Goal: Entertainment & Leisure: Consume media (video, audio)

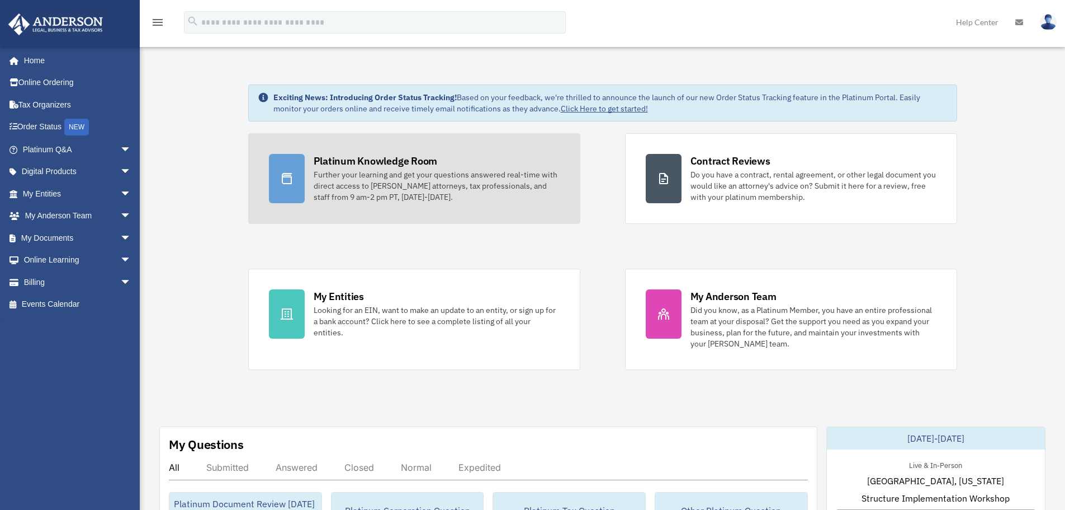
click at [389, 167] on div "Platinum Knowledge Room" at bounding box center [376, 161] width 124 height 14
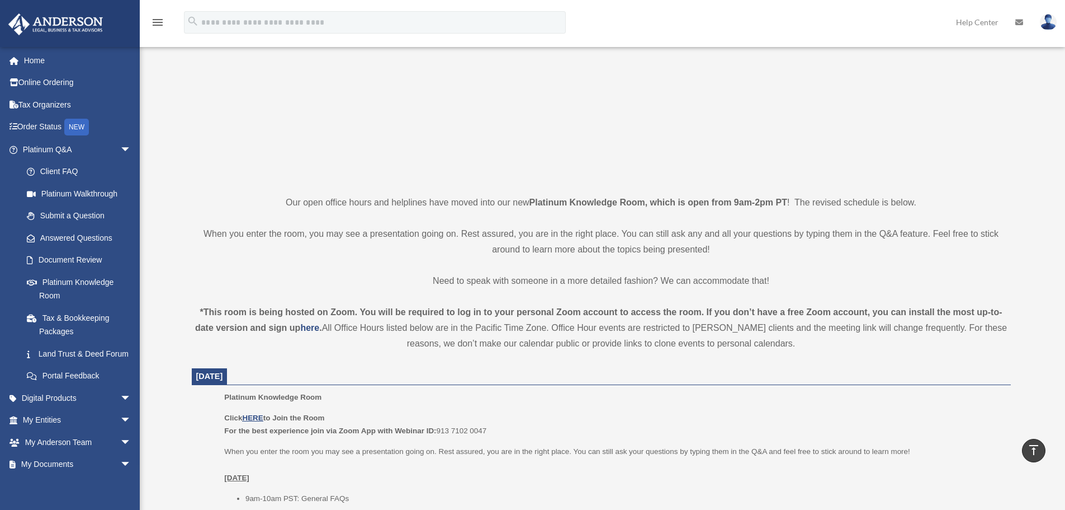
scroll to position [112, 0]
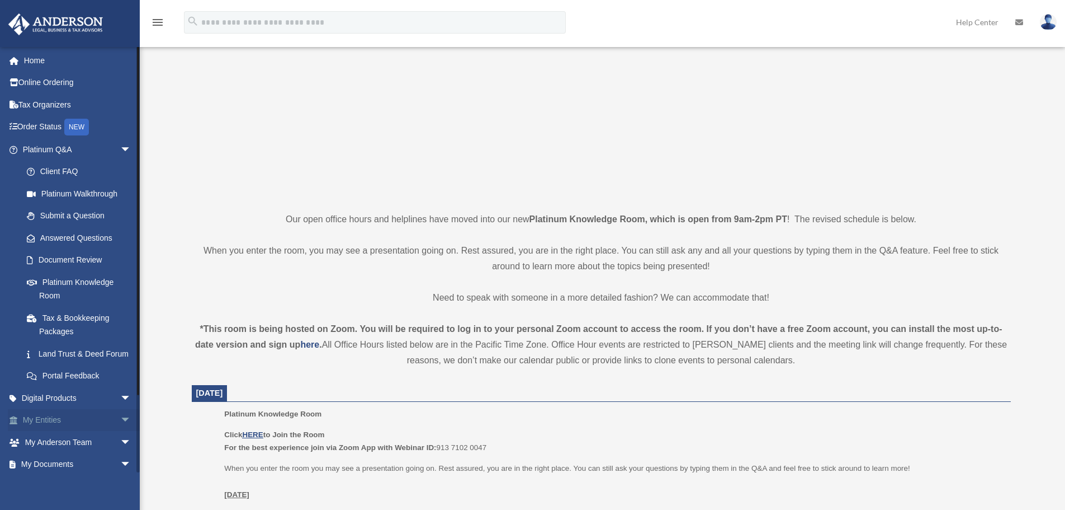
click at [120, 432] on span "arrow_drop_down" at bounding box center [131, 420] width 22 height 23
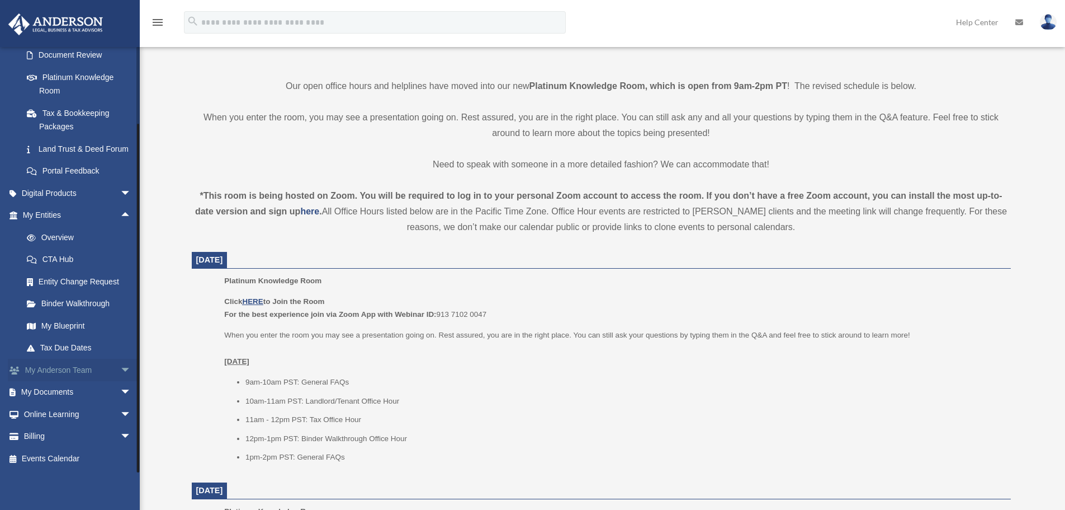
scroll to position [280, 0]
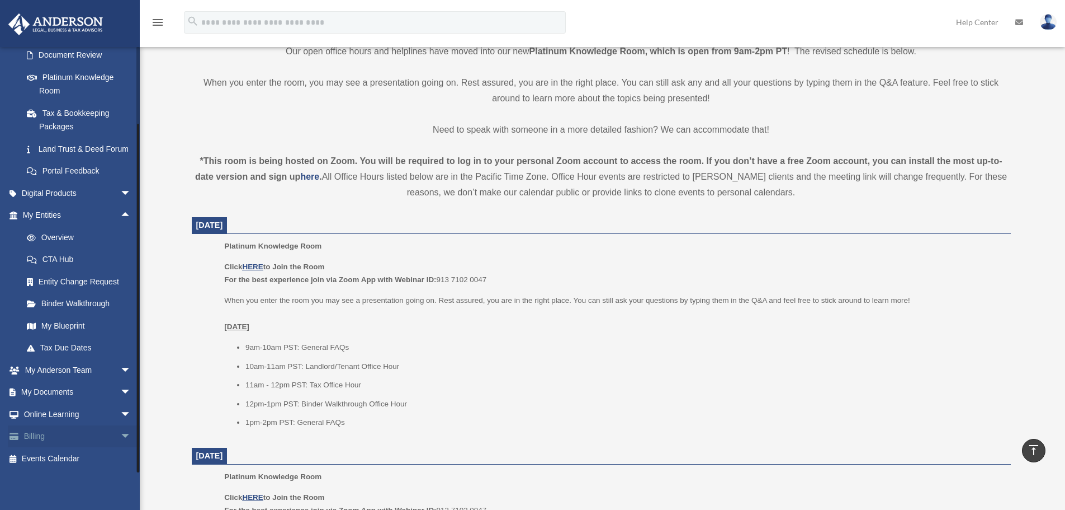
click at [120, 434] on span "arrow_drop_down" at bounding box center [131, 436] width 22 height 23
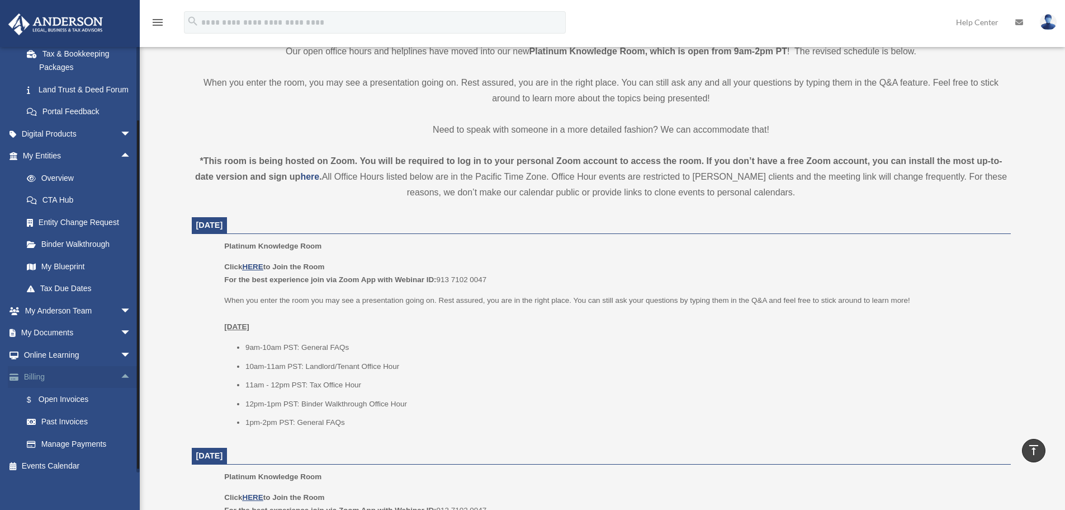
scroll to position [285, 0]
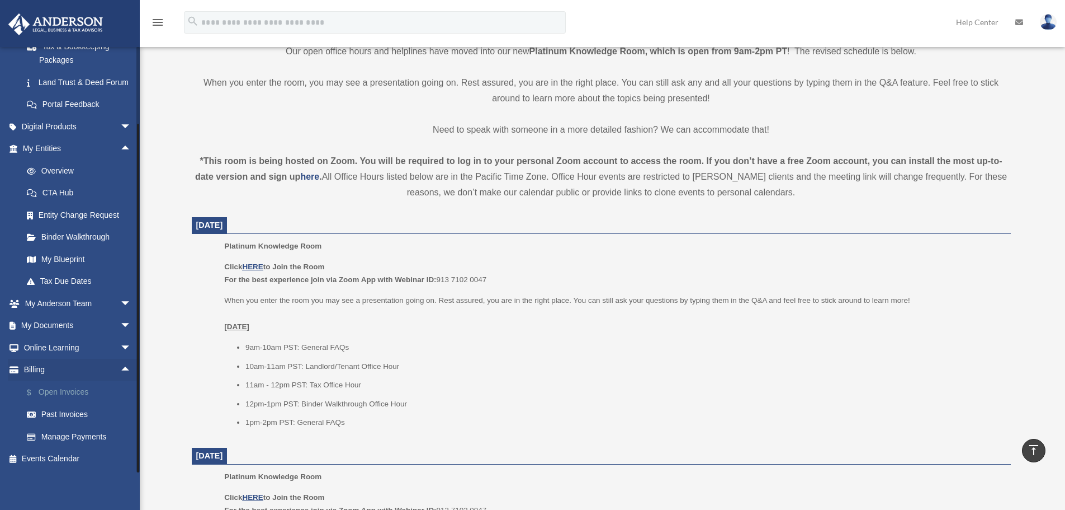
click at [77, 391] on link "$ Open Invoices" at bounding box center [82, 391] width 133 height 23
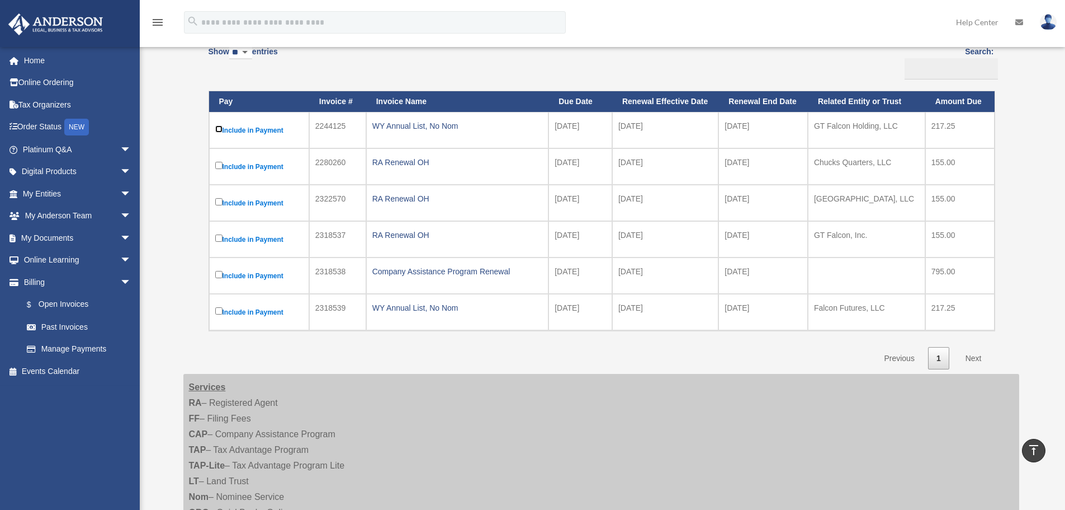
scroll to position [112, 0]
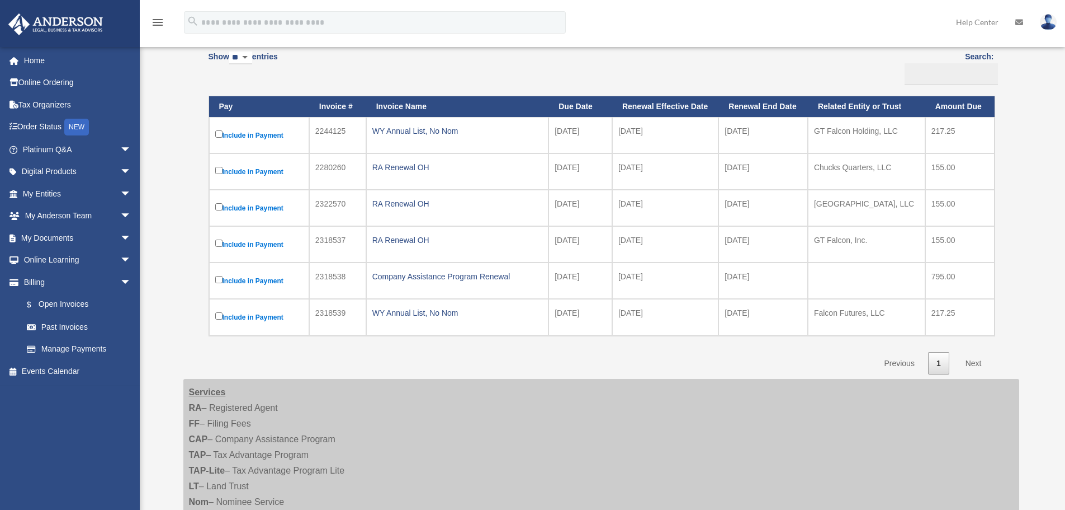
click at [254, 134] on label "Include in Payment" at bounding box center [259, 135] width 88 height 14
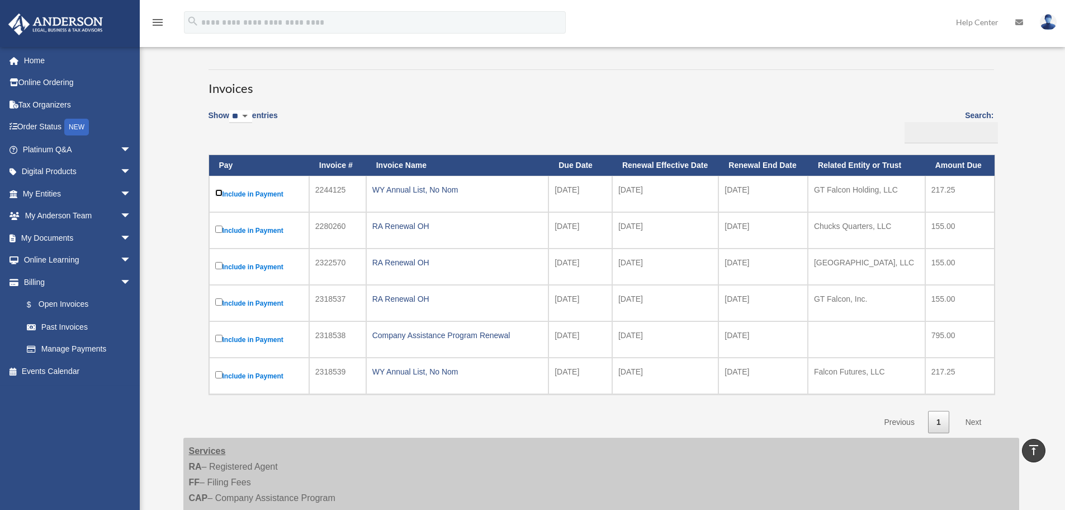
scroll to position [0, 0]
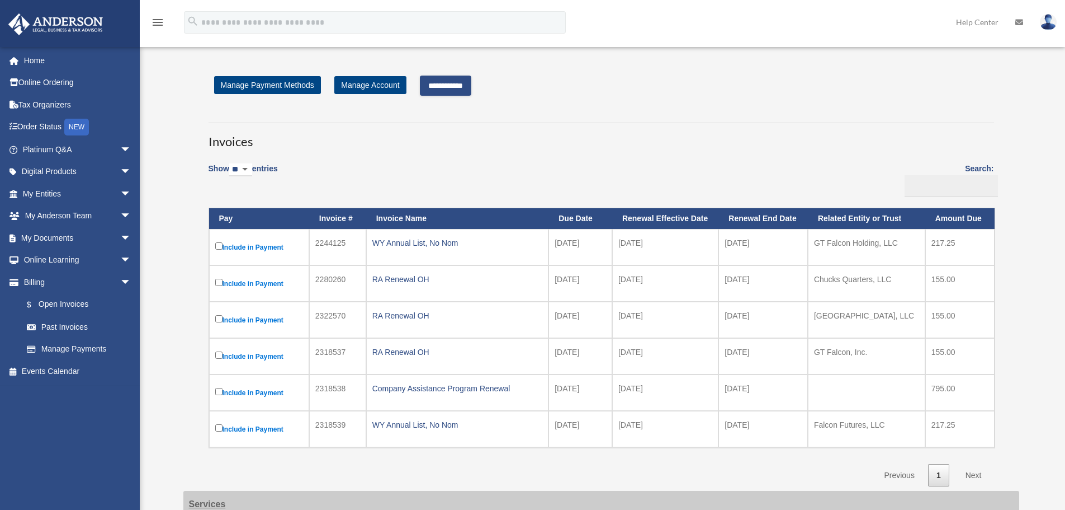
click at [470, 81] on input "**********" at bounding box center [445, 86] width 51 height 20
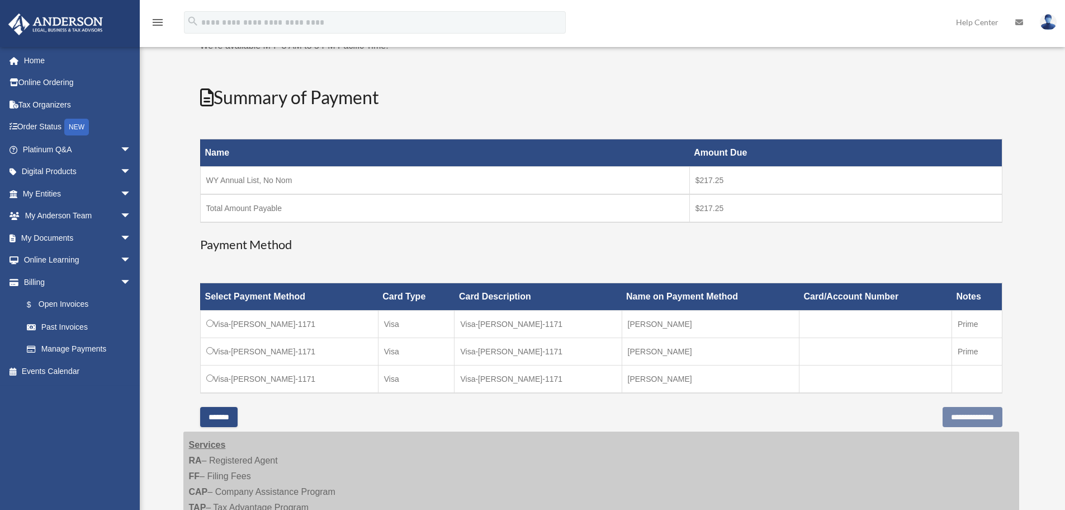
scroll to position [112, 0]
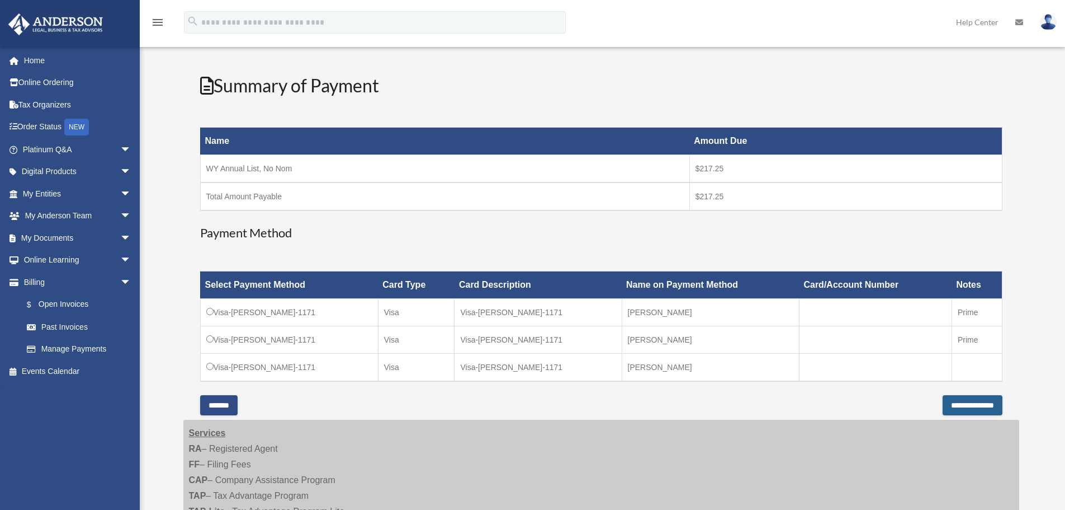
click at [972, 405] on input "**********" at bounding box center [973, 405] width 60 height 20
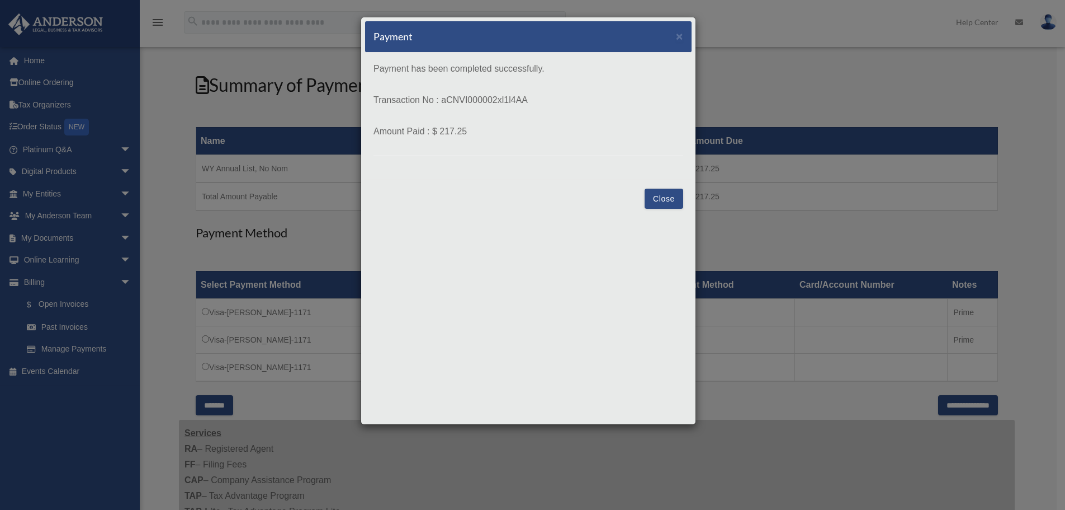
click at [664, 197] on button "Close" at bounding box center [664, 198] width 39 height 20
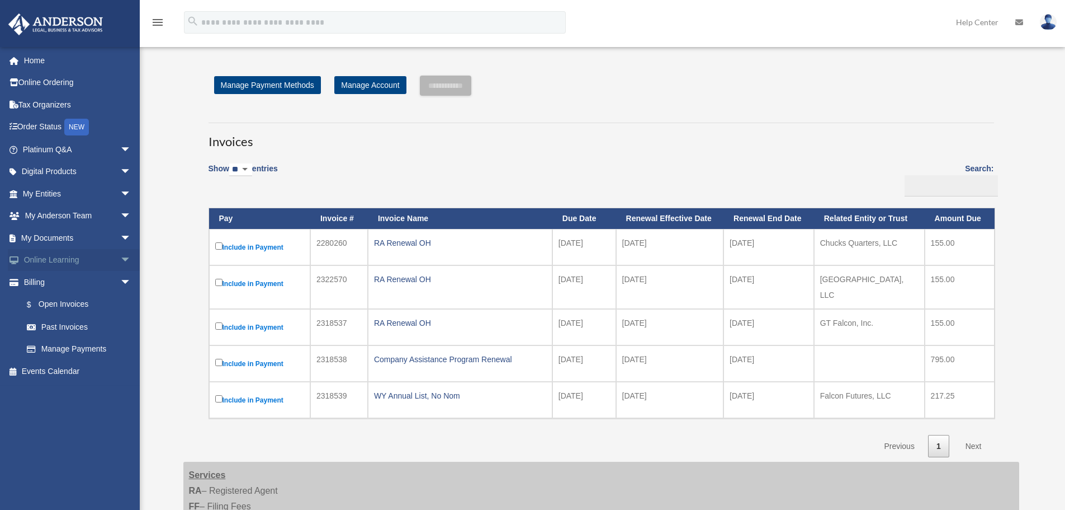
click at [120, 258] on span "arrow_drop_down" at bounding box center [131, 260] width 22 height 23
click at [58, 304] on link "Video Training" at bounding box center [82, 304] width 133 height 22
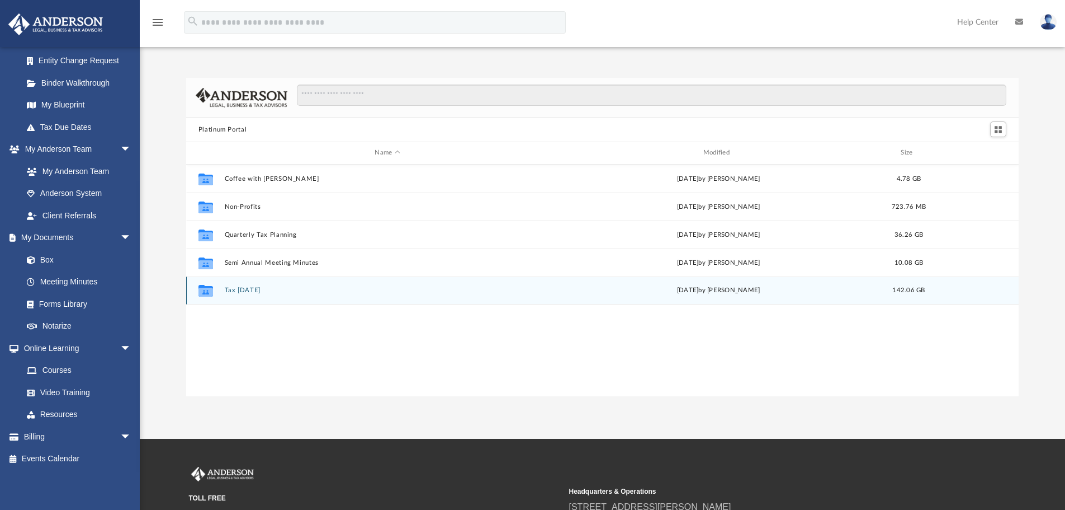
click at [234, 290] on button "Tax [DATE]" at bounding box center [387, 289] width 326 height 7
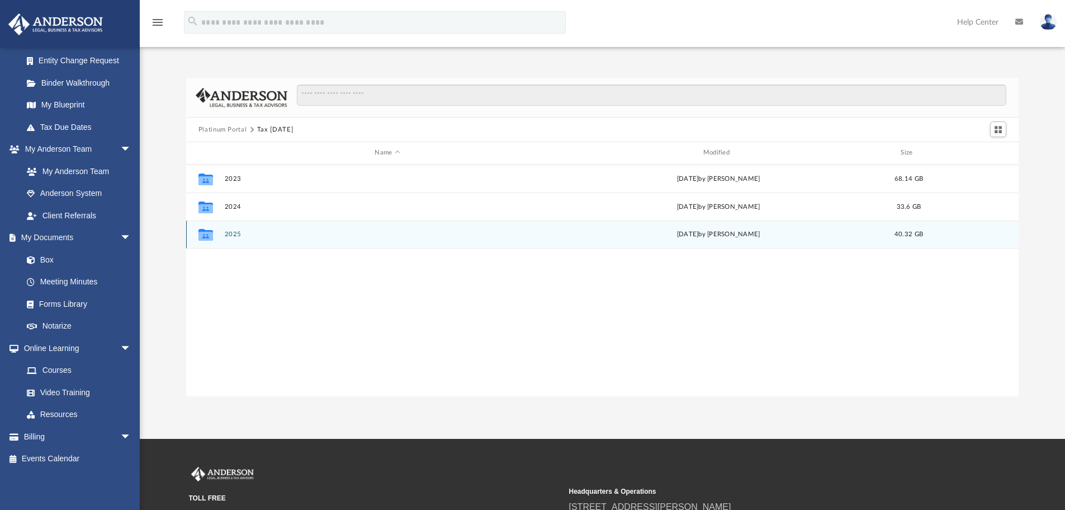
click at [230, 235] on button "2025" at bounding box center [387, 233] width 326 height 7
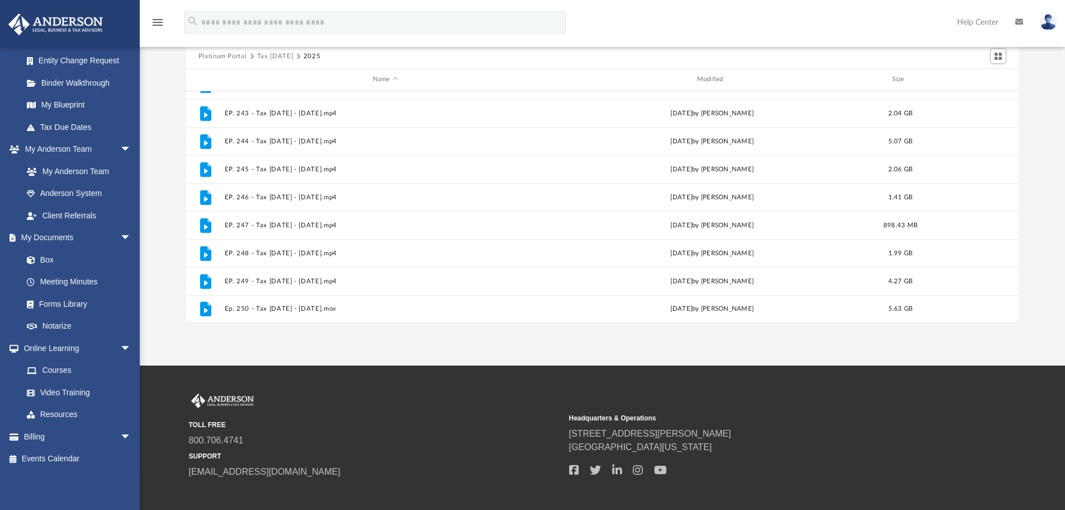
scroll to position [129, 0]
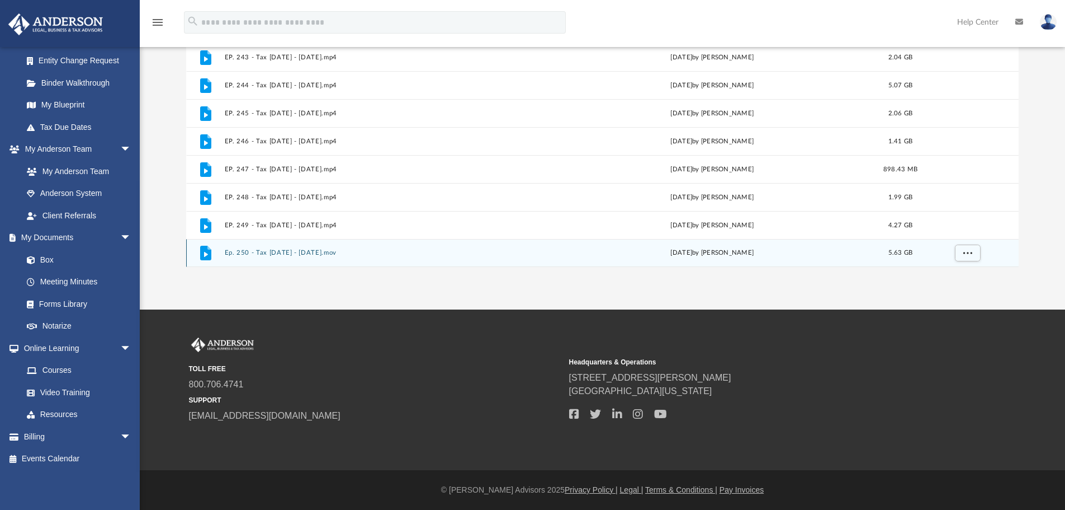
click at [206, 256] on icon "grid" at bounding box center [205, 253] width 11 height 15
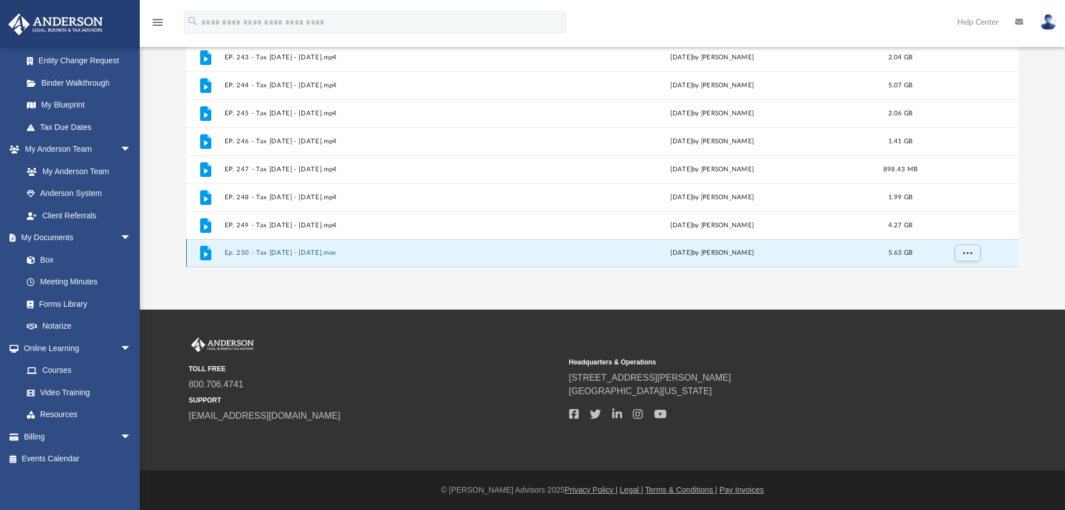
click at [261, 253] on button "Ep. 250 - Tax [DATE] - [DATE].mov" at bounding box center [385, 252] width 322 height 7
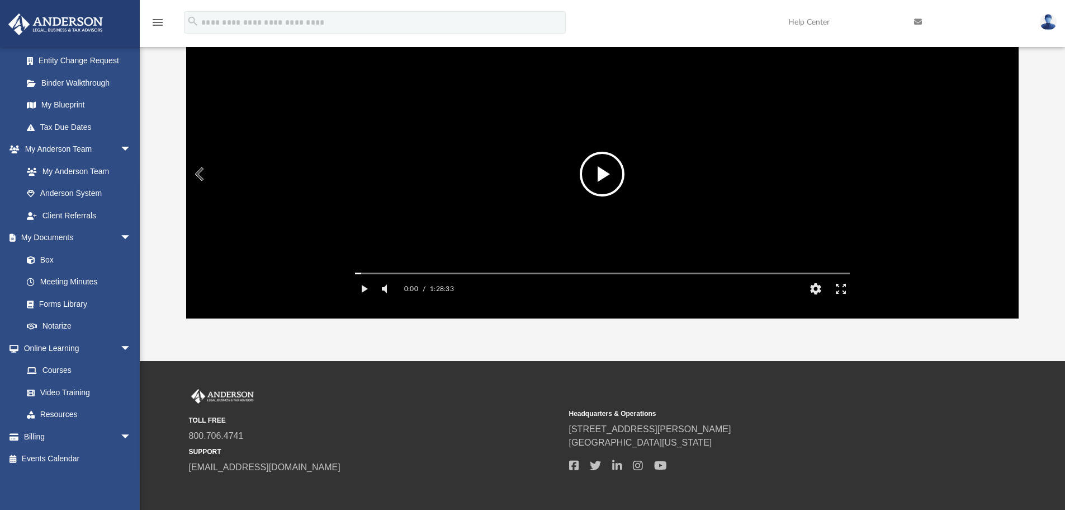
click at [611, 178] on button "File preview" at bounding box center [602, 174] width 45 height 45
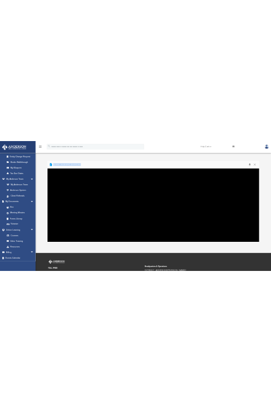
scroll to position [216, 0]
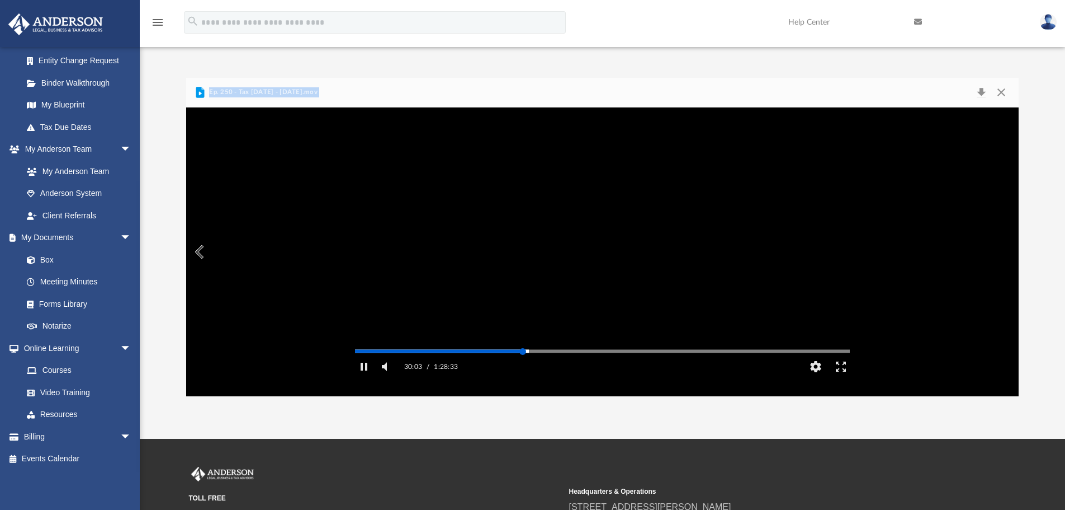
click at [391, 355] on div "Media Slider" at bounding box center [602, 350] width 513 height 9
click at [346, 380] on div "30:04 / 1:28:33 CC HD" at bounding box center [602, 363] width 513 height 34
click at [357, 378] on button "Pause" at bounding box center [364, 366] width 25 height 22
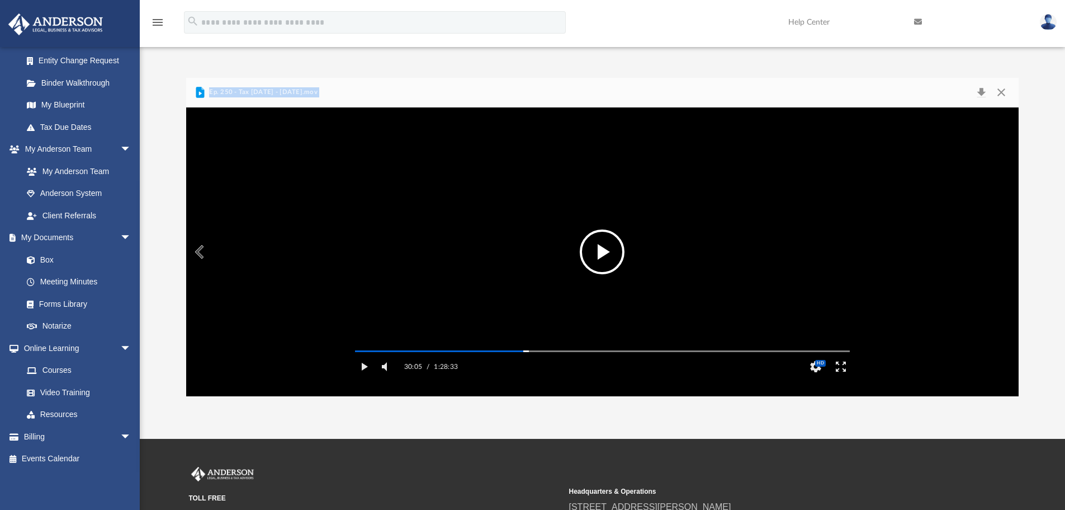
click at [583, 237] on video "File preview" at bounding box center [602, 251] width 513 height 257
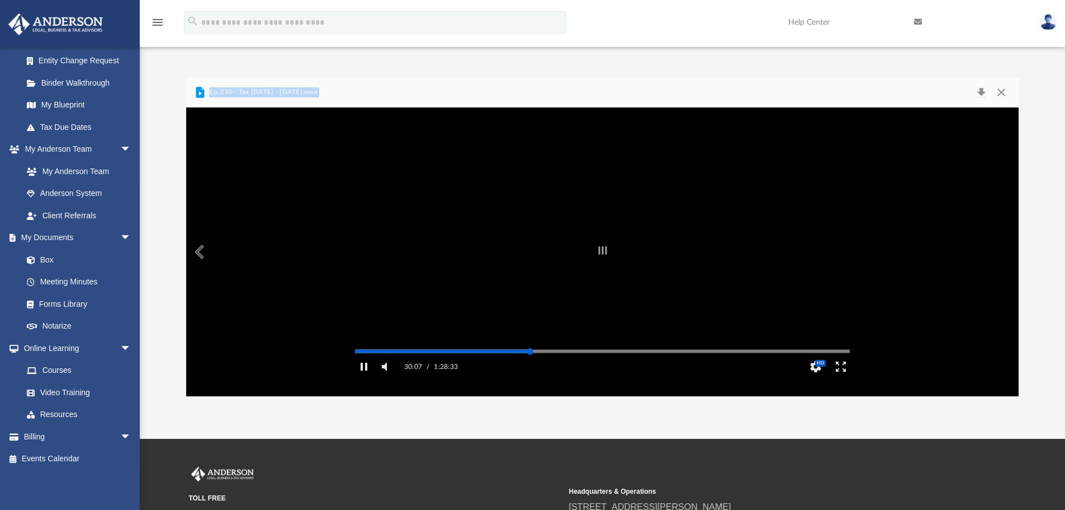
click at [530, 368] on div "Autoplay Disabled Speed Normal Quality Auto Subtitles/CC Off Audio Autoplay Dis…" at bounding box center [602, 251] width 833 height 289
click at [366, 378] on button "Pause" at bounding box center [364, 366] width 25 height 22
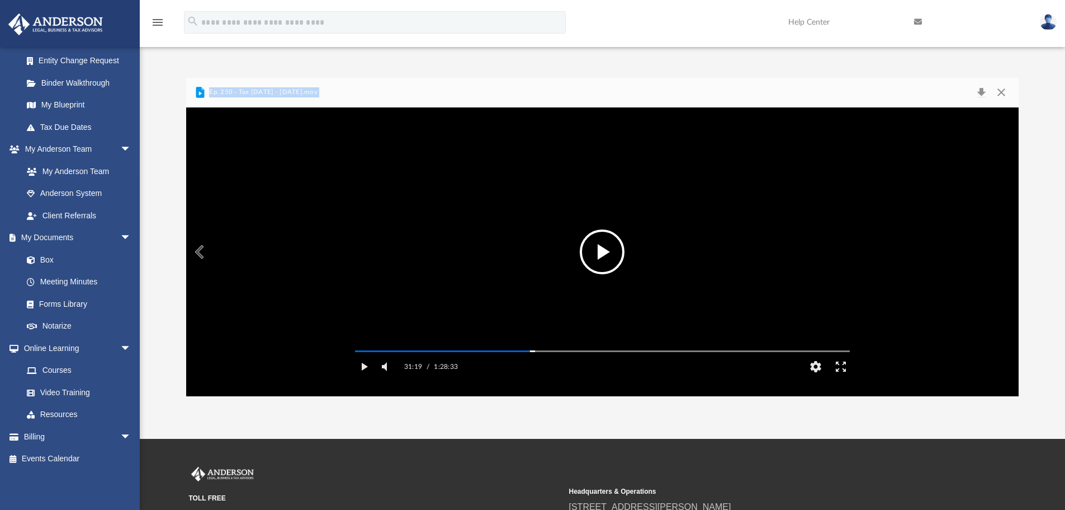
click at [598, 254] on button "File preview" at bounding box center [602, 251] width 45 height 45
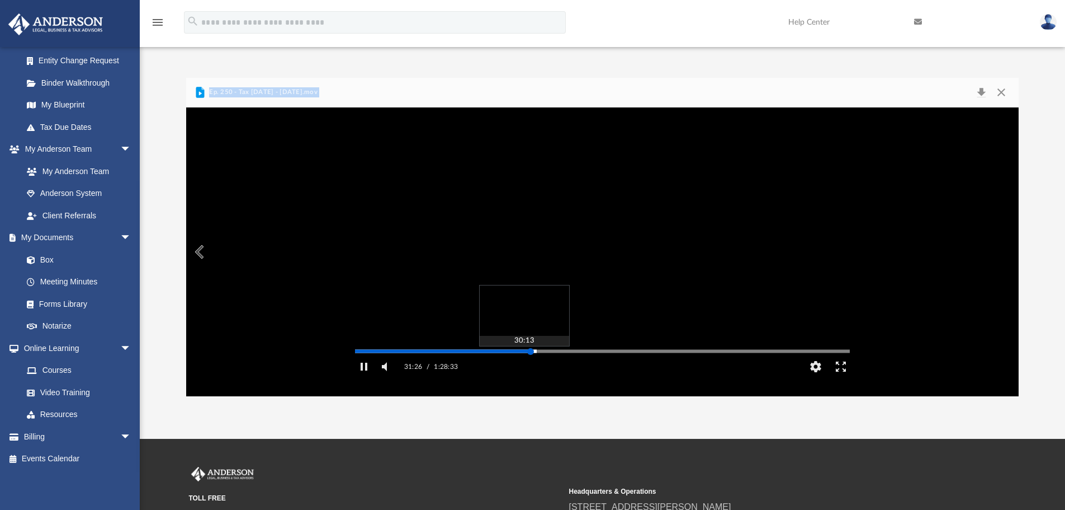
click at [524, 368] on div "Autoplay Disabled Speed Normal Quality Auto Subtitles/CC Off Audio Autoplay Dis…" at bounding box center [602, 251] width 833 height 289
click at [529, 355] on div "Media Slider" at bounding box center [602, 350] width 513 height 9
click at [528, 355] on div "Media Slider" at bounding box center [524, 351] width 7 height 7
click at [532, 352] on div "Media Slider" at bounding box center [602, 351] width 495 height 2
click at [530, 352] on div "Media Slider" at bounding box center [602, 351] width 495 height 2
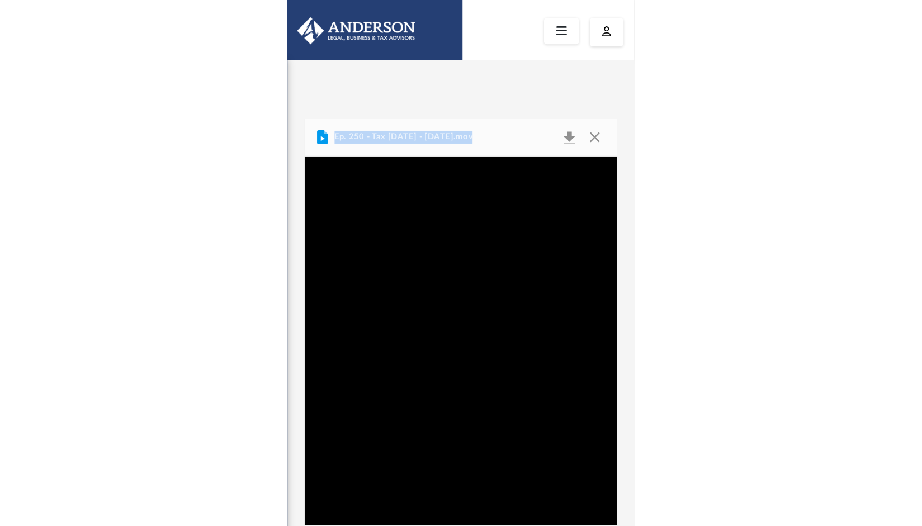
scroll to position [246, 236]
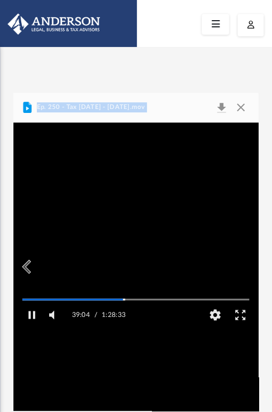
click at [113, 269] on video "File preview" at bounding box center [135, 267] width 245 height 122
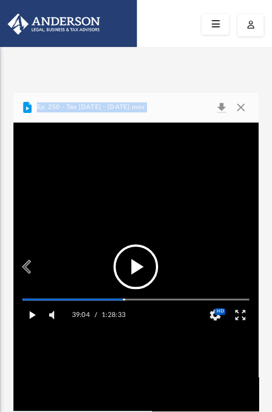
click at [32, 323] on button "Play" at bounding box center [31, 315] width 25 height 22
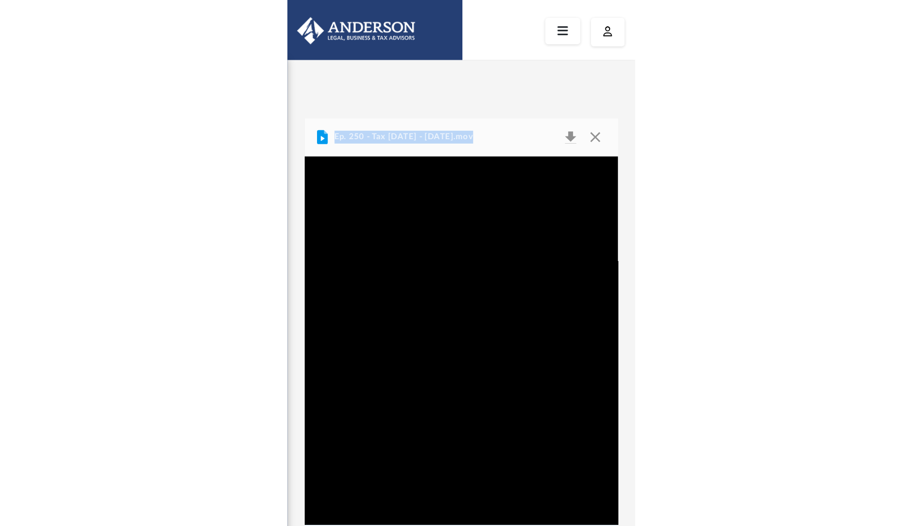
scroll to position [192, 0]
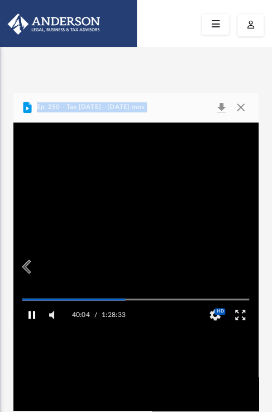
click at [29, 323] on button "Pause" at bounding box center [31, 315] width 25 height 22
click at [145, 271] on button "File preview" at bounding box center [136, 266] width 45 height 45
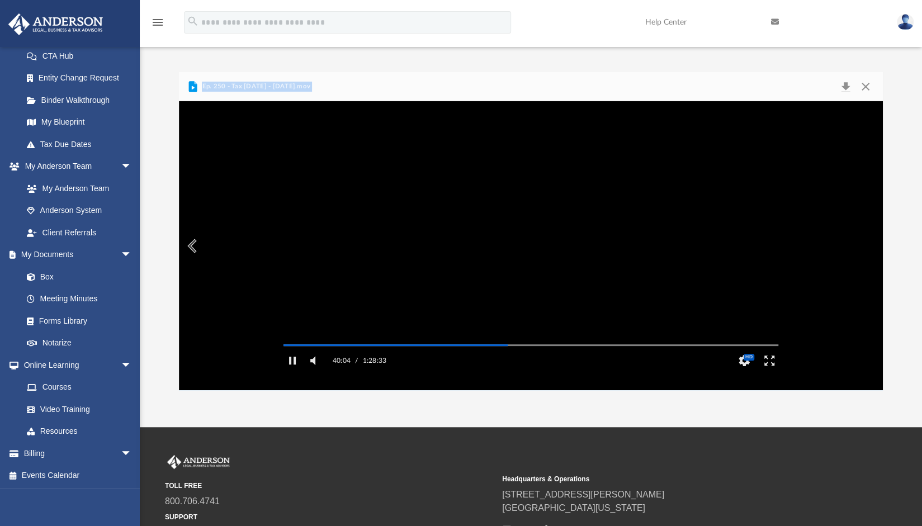
scroll to position [215, 0]
click at [292, 372] on button "Pause" at bounding box center [292, 361] width 25 height 22
click at [292, 372] on button "Play" at bounding box center [292, 361] width 25 height 22
click at [543, 266] on video "File preview" at bounding box center [531, 245] width 513 height 257
click at [537, 244] on button "File preview" at bounding box center [530, 246] width 45 height 45
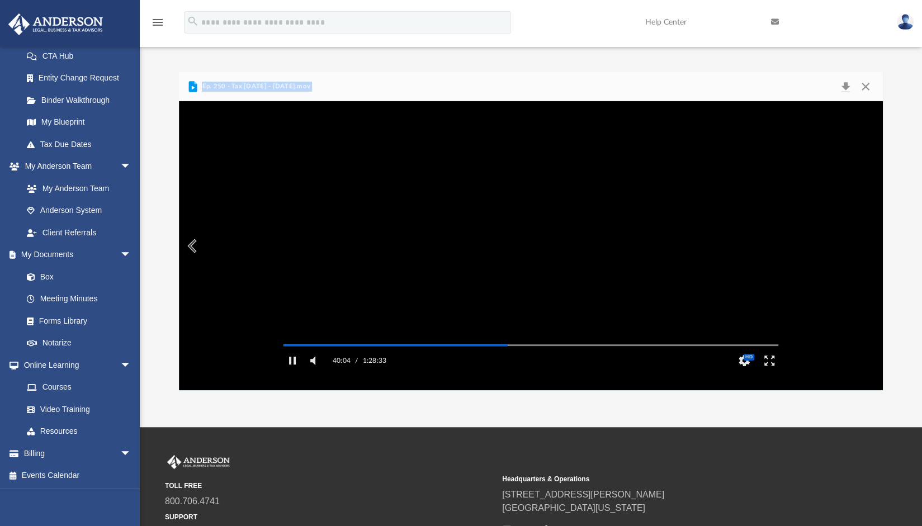
click at [537, 244] on video "File preview" at bounding box center [531, 245] width 513 height 257
click at [518, 242] on button "File preview" at bounding box center [530, 246] width 45 height 45
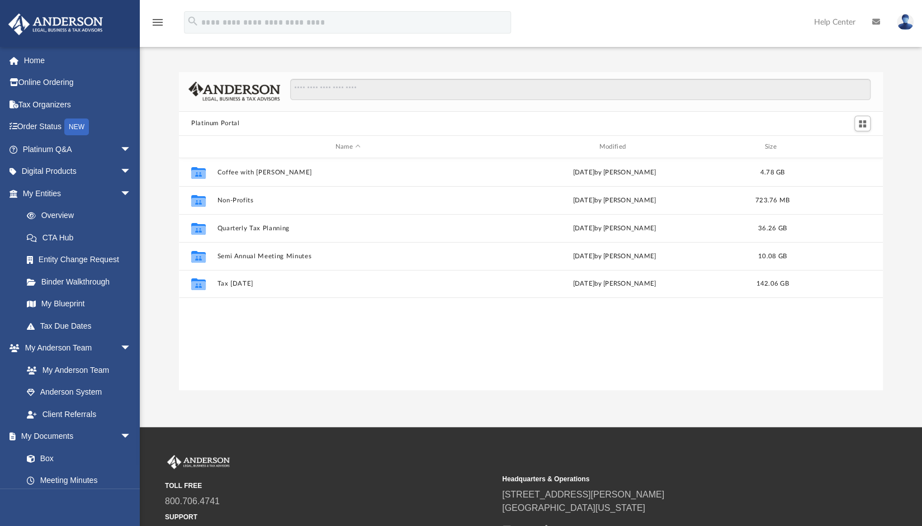
scroll to position [246, 695]
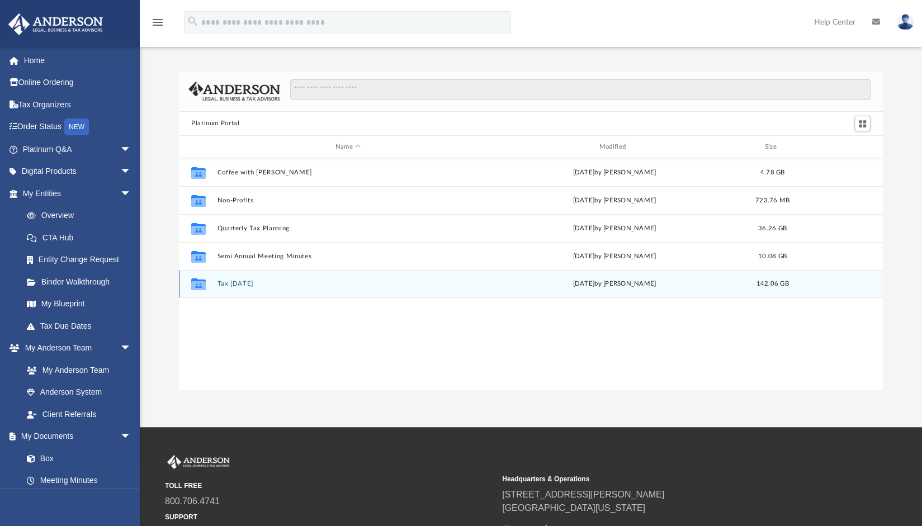
click at [244, 275] on div "Collaborated Folder Tax [DATE] [DATE] by [PERSON_NAME] 142.06 GB" at bounding box center [531, 284] width 704 height 28
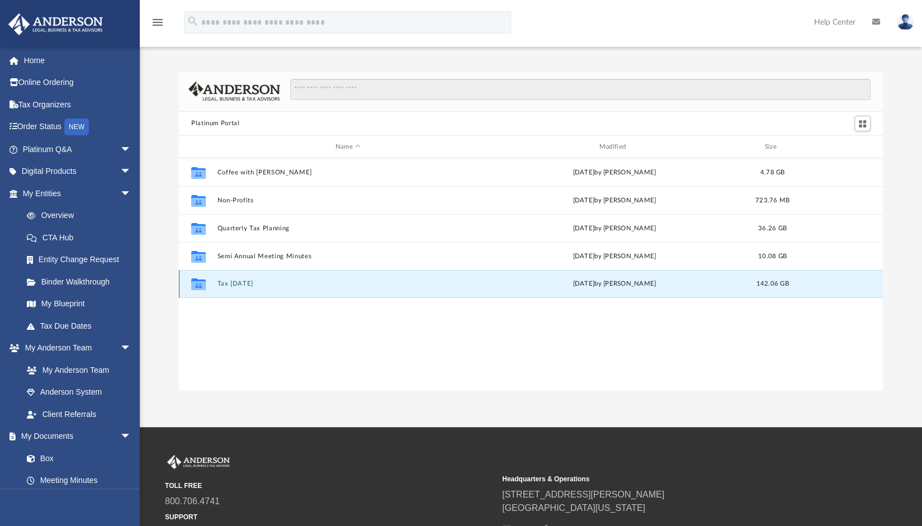
click at [226, 285] on button "Tax [DATE]" at bounding box center [348, 284] width 262 height 7
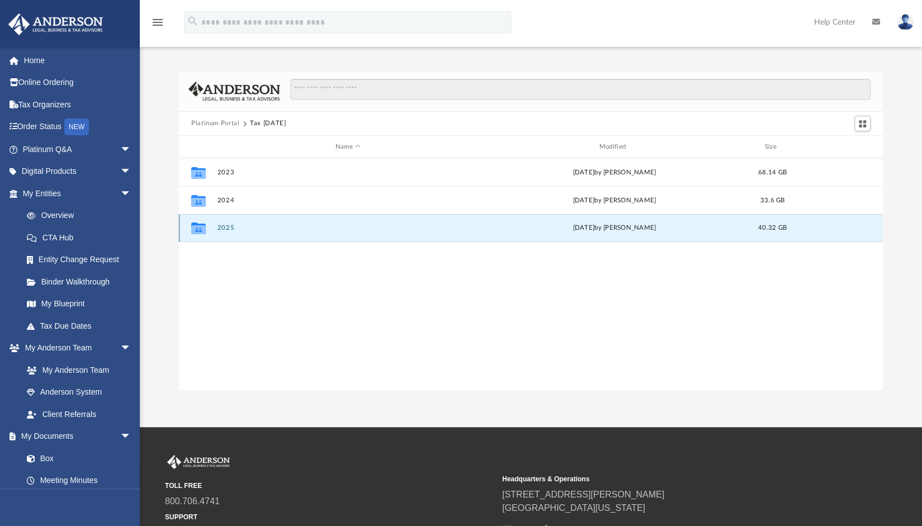
click at [223, 229] on button "2025" at bounding box center [348, 228] width 262 height 7
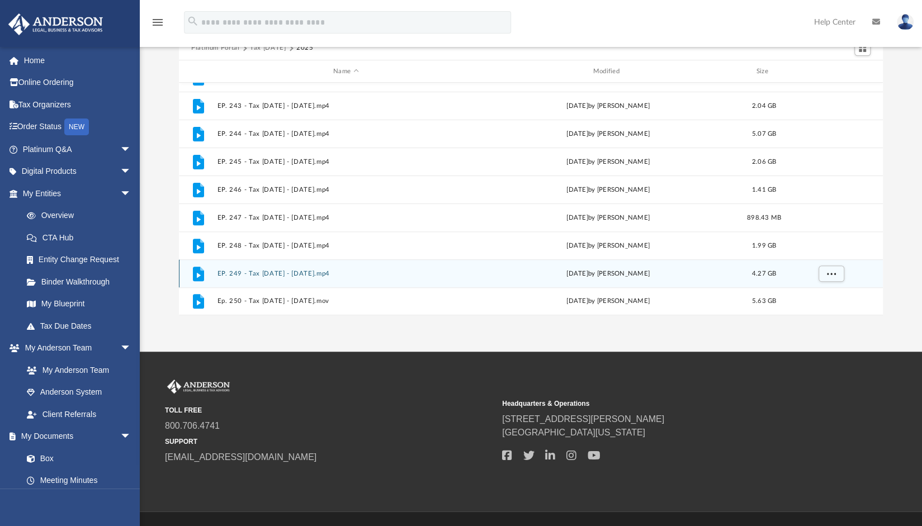
scroll to position [101, 0]
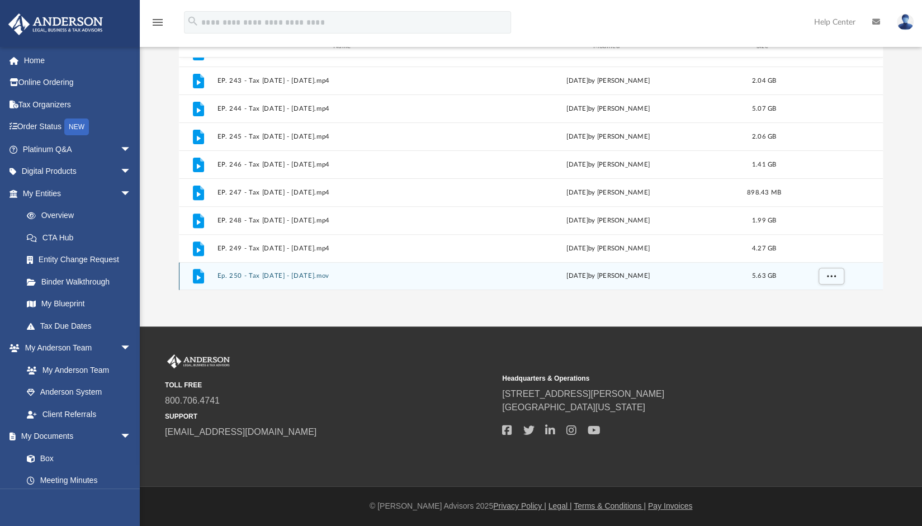
click at [237, 275] on button "Ep. 250 - Tax Tuesday - August 12th, 2025.mov" at bounding box center [345, 276] width 257 height 7
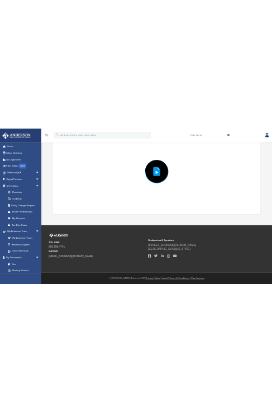
scroll to position [72, 0]
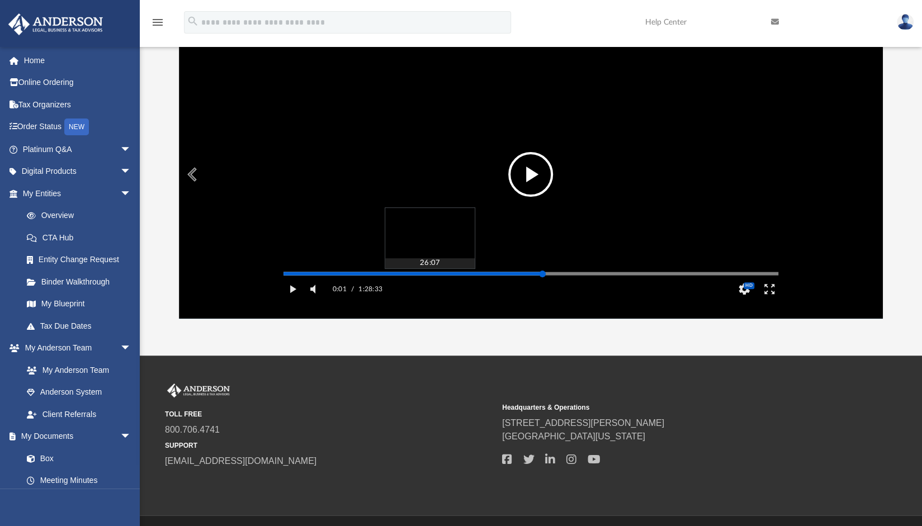
drag, startPoint x: 284, startPoint y: 289, endPoint x: 543, endPoint y: 292, distance: 259.0
click at [543, 277] on div "Media Slider" at bounding box center [542, 274] width 7 height 7
click at [519, 275] on div "Media Slider" at bounding box center [531, 274] width 495 height 2
click at [508, 275] on div "Media Slider" at bounding box center [531, 274] width 495 height 2
click at [296, 300] on button "Play" at bounding box center [292, 289] width 25 height 22
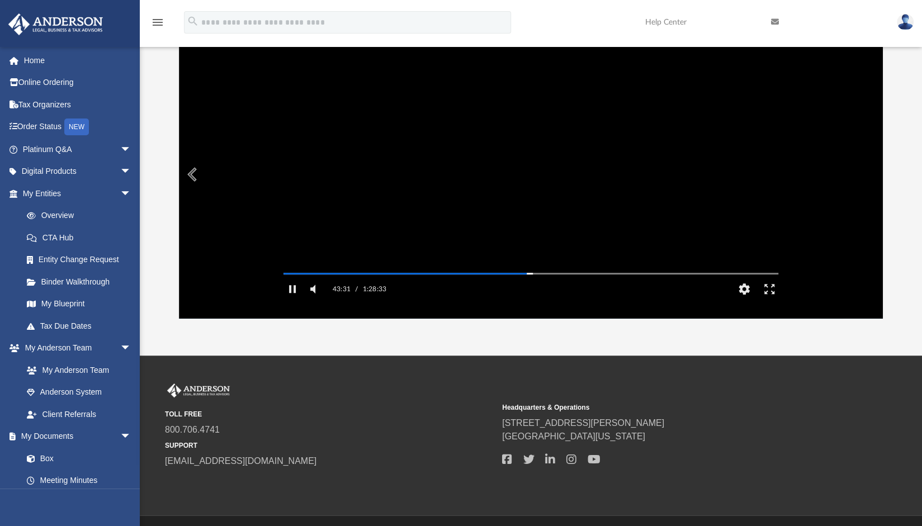
scroll to position [215, 0]
click at [544, 289] on div "Autoplay Disabled Speed Normal Quality Auto Subtitles/CC Off Audio Autoplay Dis…" at bounding box center [531, 174] width 704 height 289
click at [289, 300] on button "Pause" at bounding box center [292, 289] width 25 height 22
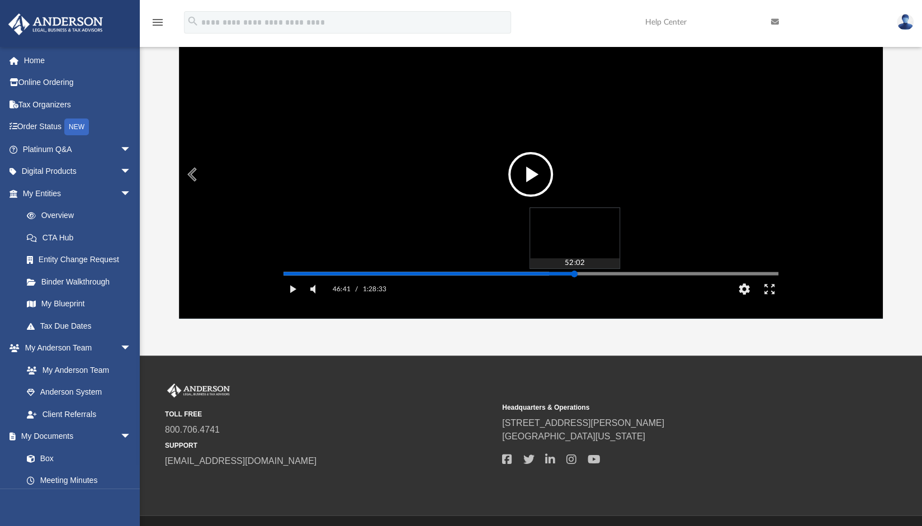
click at [574, 275] on div "Media Slider" at bounding box center [531, 274] width 495 height 2
click at [519, 170] on button "File preview" at bounding box center [530, 174] width 45 height 45
click at [605, 289] on div "Autoplay Disabled Speed Normal Quality Auto Subtitles/CC Off Audio Autoplay Dis…" at bounding box center [531, 174] width 704 height 289
click at [597, 288] on div "Autoplay Disabled Speed Normal Quality Auto Subtitles/CC Off Audio Autoplay Dis…" at bounding box center [531, 174] width 704 height 289
click at [595, 291] on div "Autoplay Disabled Speed Normal Quality Auto Subtitles/CC Off Audio Autoplay Dis…" at bounding box center [531, 174] width 704 height 289
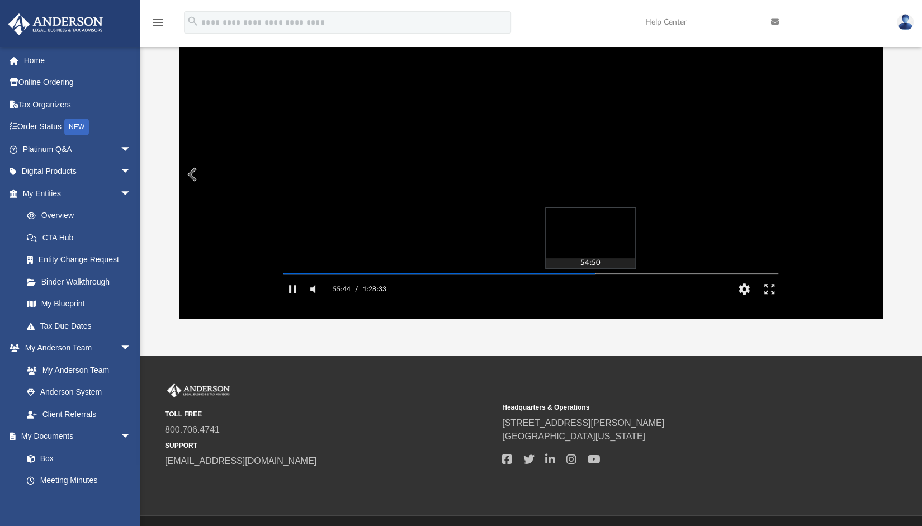
click at [589, 290] on div "Autoplay Disabled Speed Normal Quality Auto Subtitles/CC Off Audio Autoplay Dis…" at bounding box center [531, 174] width 704 height 289
click at [584, 290] on div "Autoplay Disabled Speed Normal Quality Auto Subtitles/CC Off Audio Autoplay Dis…" at bounding box center [531, 174] width 704 height 289
click at [578, 290] on div "Autoplay Disabled Speed Normal Quality Auto Subtitles/CC Off Audio Autoplay Dis…" at bounding box center [531, 174] width 704 height 289
click at [586, 289] on div "Autoplay Disabled Speed Normal Quality Auto Subtitles/CC Off Audio Autoplay Dis…" at bounding box center [531, 174] width 704 height 289
click at [597, 289] on div "Autoplay Disabled Speed Normal Quality Auto Subtitles/CC Off Audio Autoplay Dis…" at bounding box center [531, 174] width 704 height 289
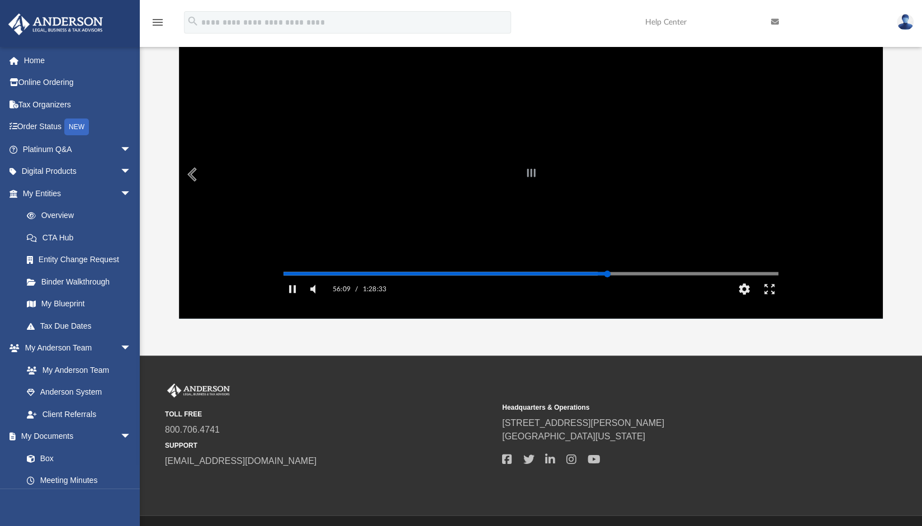
click at [607, 290] on div "Autoplay Disabled Speed Normal Quality Auto Subtitles/CC Off Audio Autoplay Dis…" at bounding box center [531, 174] width 704 height 289
click at [616, 289] on div "Autoplay Disabled Speed Normal Quality Auto Subtitles/CC Off Audio Autoplay Dis…" at bounding box center [531, 174] width 704 height 289
click at [626, 289] on div "Autoplay Disabled Speed Normal Quality Auto Subtitles/CC Off Audio Autoplay Dis…" at bounding box center [531, 174] width 704 height 289
click at [621, 290] on div "Autoplay Disabled Speed Normal Quality Auto Subtitles/CC Off Audio Autoplay Dis…" at bounding box center [531, 174] width 704 height 289
click at [614, 290] on div "Autoplay Disabled Speed Normal Quality Auto Subtitles/CC Off Audio Autoplay Dis…" at bounding box center [531, 174] width 704 height 289
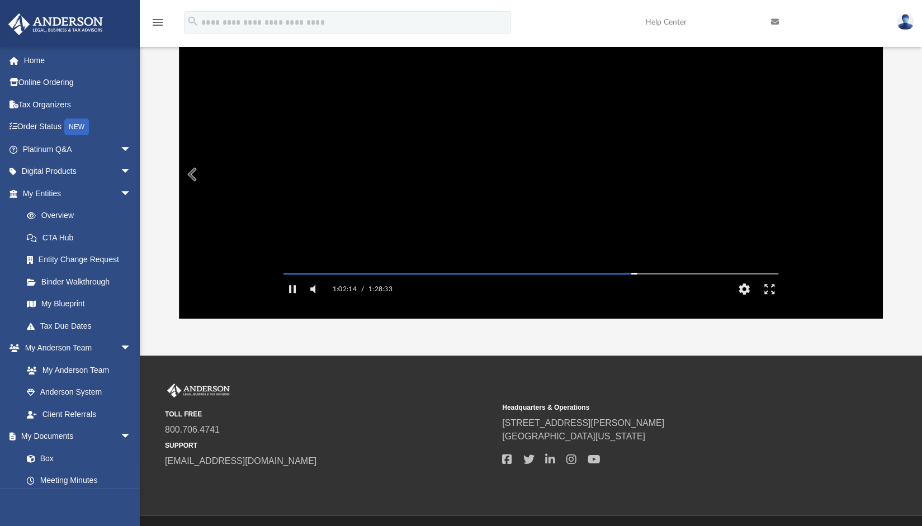
click at [347, 206] on video "File preview" at bounding box center [531, 174] width 513 height 257
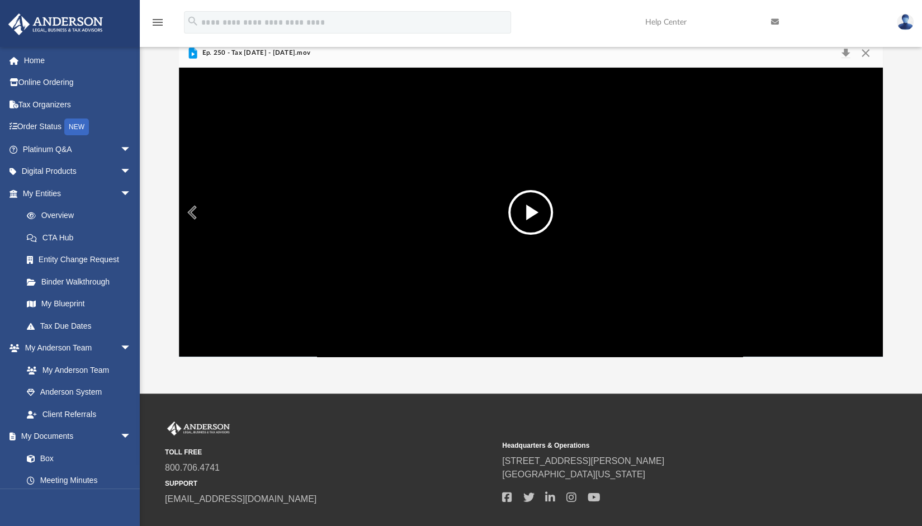
scroll to position [16, 0]
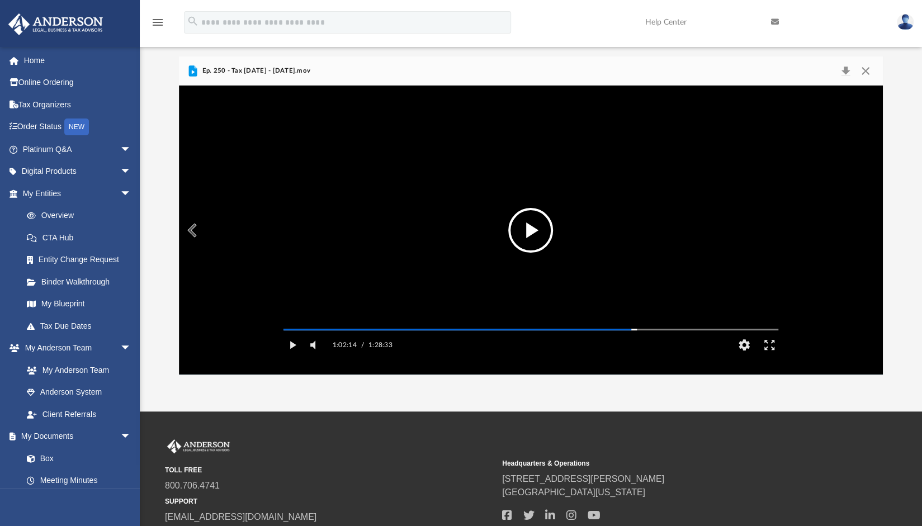
click at [477, 241] on video "File preview" at bounding box center [531, 230] width 513 height 257
click at [694, 347] on div "Autoplay Disabled Speed Normal Quality Auto Subtitles/CC Off Audio Autoplay Dis…" at bounding box center [531, 230] width 704 height 289
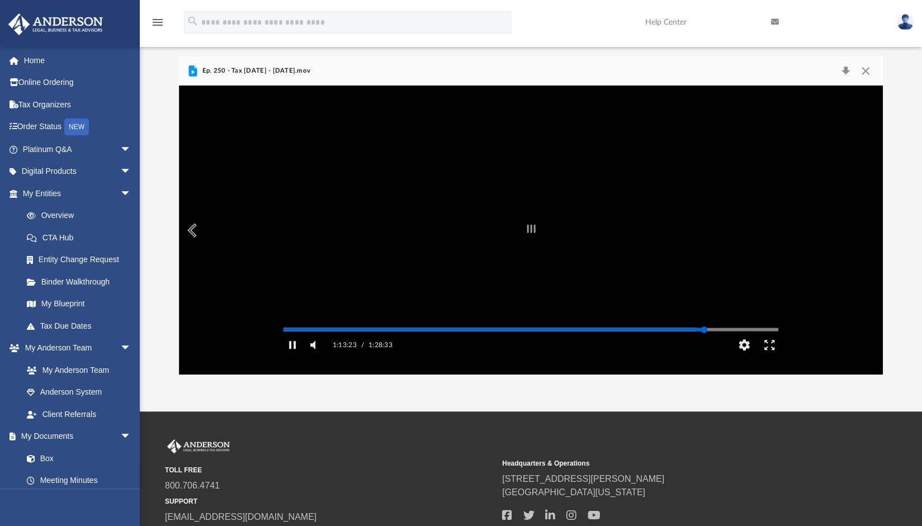
click at [704, 345] on div "Autoplay Disabled Speed Normal Quality Auto Subtitles/CC Off Audio Autoplay Dis…" at bounding box center [531, 230] width 704 height 289
click at [692, 346] on div "Autoplay Disabled Speed Normal Quality Auto Subtitles/CC Off Audio Autoplay Dis…" at bounding box center [531, 230] width 704 height 289
drag, startPoint x: 483, startPoint y: 234, endPoint x: 484, endPoint y: 222, distance: 12.4
click at [483, 234] on video "File preview" at bounding box center [531, 230] width 513 height 257
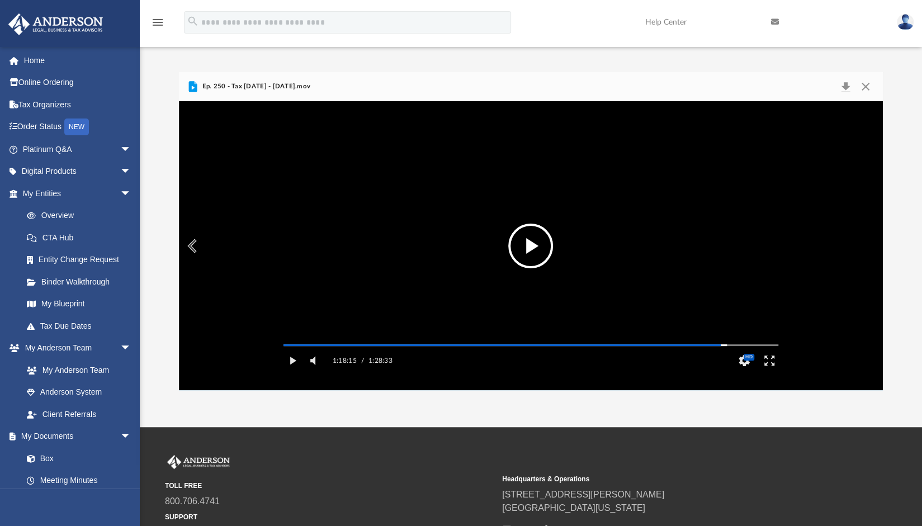
scroll to position [56, 0]
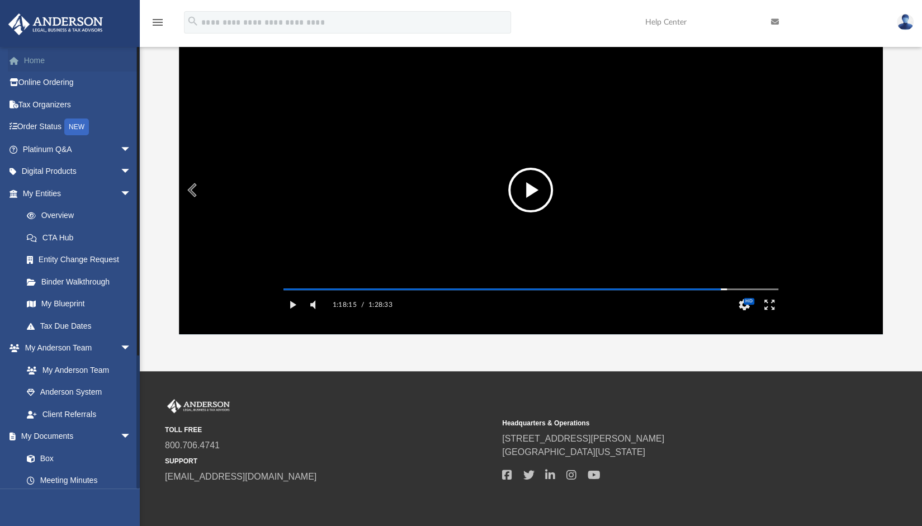
click at [37, 59] on link "Home" at bounding box center [78, 60] width 140 height 22
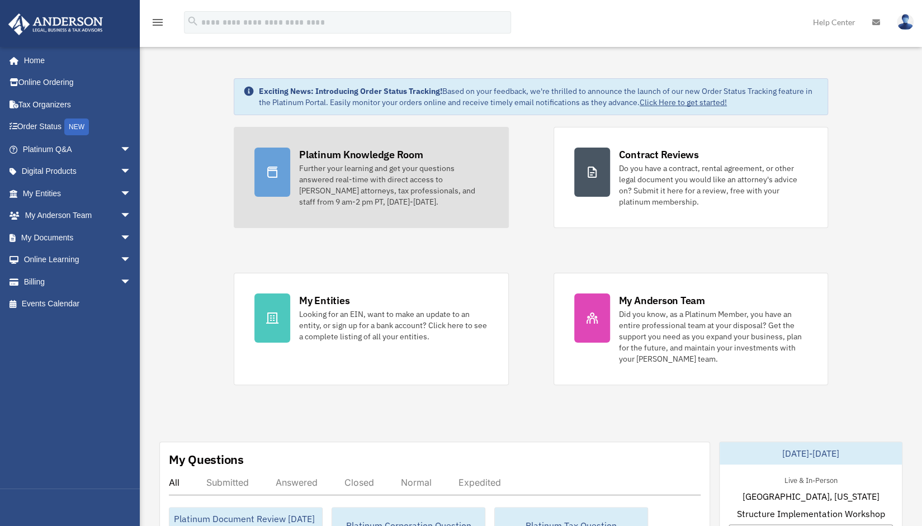
click at [352, 192] on div "Further your learning and get your questions answered real-time with direct acc…" at bounding box center [393, 185] width 189 height 45
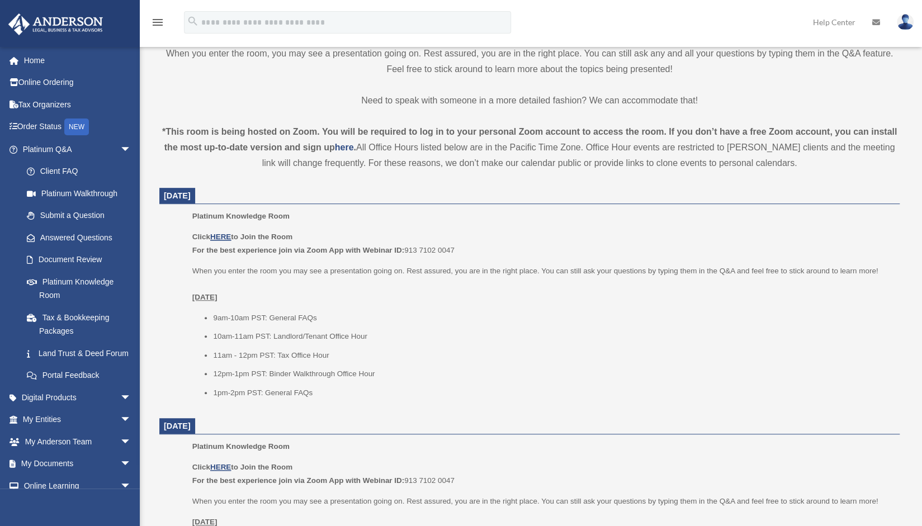
scroll to position [336, 0]
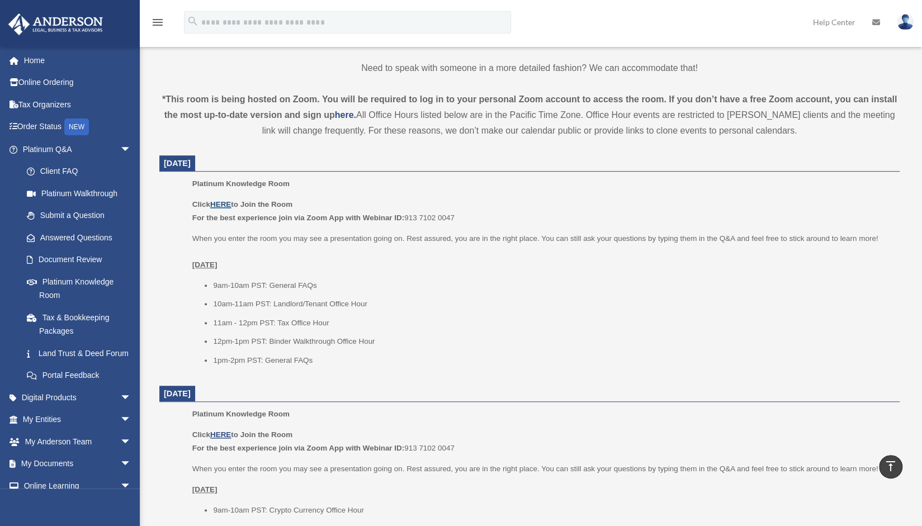
click at [219, 204] on u "HERE" at bounding box center [220, 204] width 21 height 8
